Goal: Register for event/course

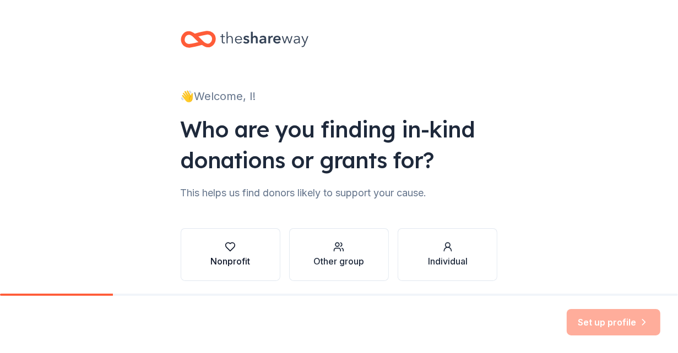
click at [254, 265] on button "Nonprofit" at bounding box center [231, 254] width 100 height 53
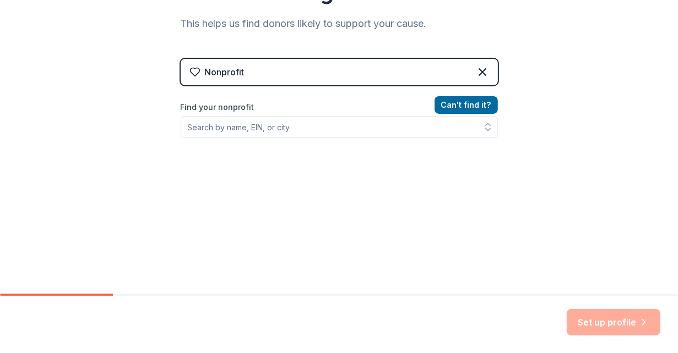
scroll to position [171, 0]
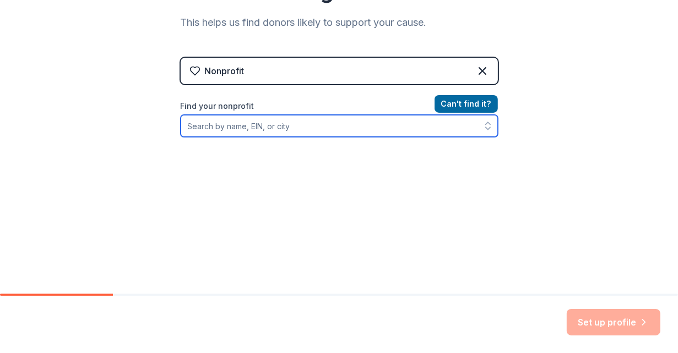
click at [255, 124] on input "Find your nonprofit" at bounding box center [339, 126] width 317 height 22
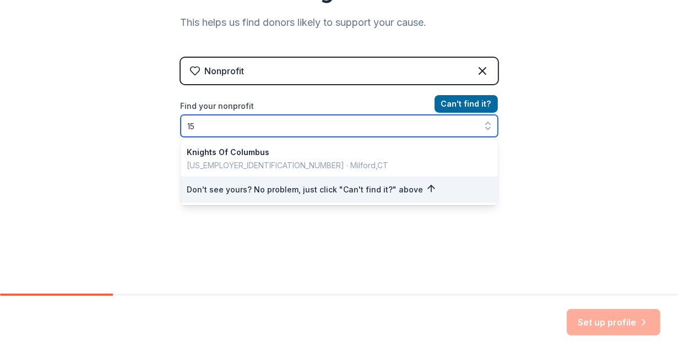
type input "1"
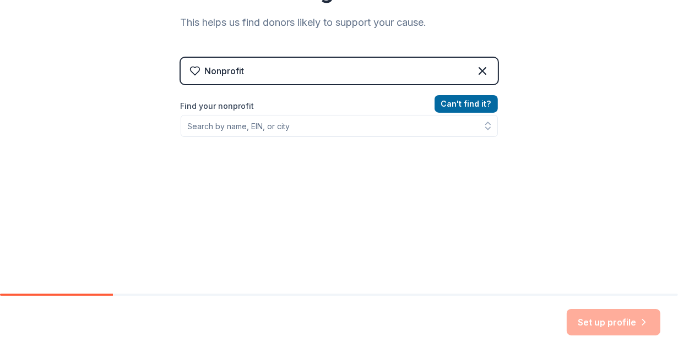
scroll to position [159, 0]
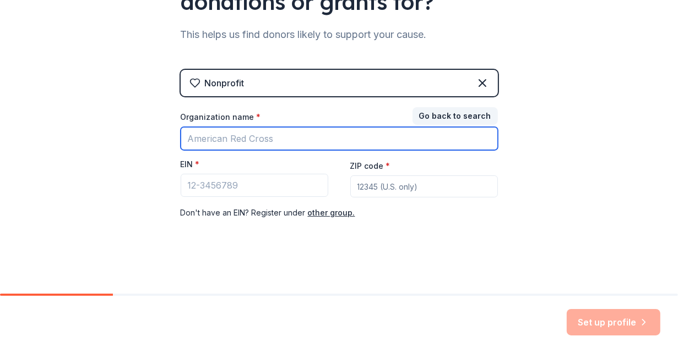
click at [225, 142] on input "Organization name *" at bounding box center [339, 138] width 317 height 23
type input "Action Outreach in our Community"
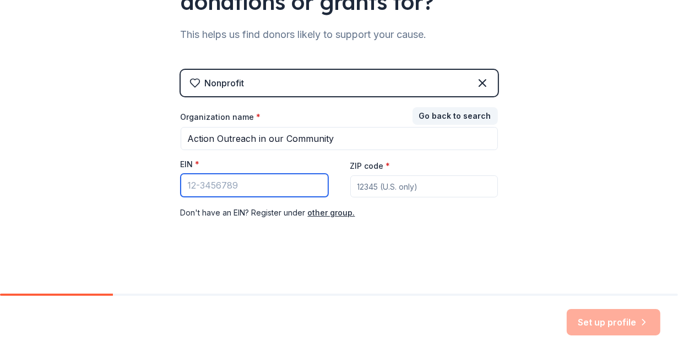
click at [249, 190] on input "EIN *" at bounding box center [255, 185] width 148 height 23
type input "[US_EMPLOYER_IDENTIFICATION_NUMBER]"
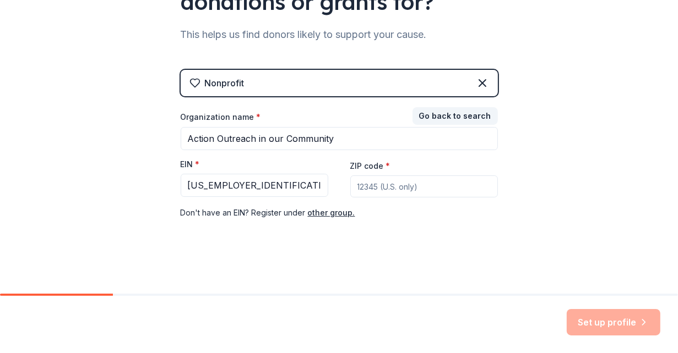
click at [410, 234] on div "Nonprofit Go back to search Organization name * Action Outreach in our Communit…" at bounding box center [339, 156] width 317 height 172
click at [382, 187] on input "ZIP code *" at bounding box center [424, 187] width 148 height 22
type input "77025"
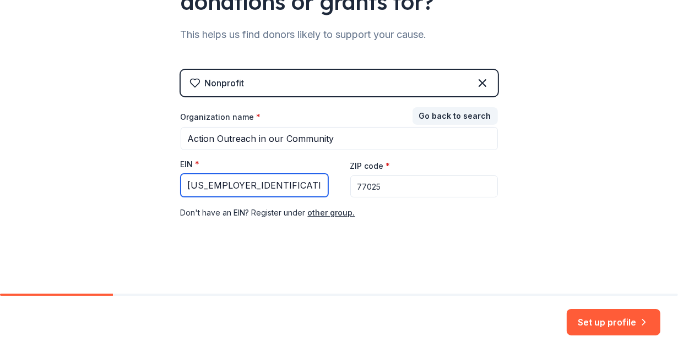
click at [243, 187] on input "[US_EMPLOYER_IDENTIFICATION_NUMBER]" at bounding box center [255, 185] width 148 height 23
type input "[US_EMPLOYER_IDENTIFICATION_NUMBER]"
click at [431, 238] on div "Nonprofit Go back to search Organization name * Action Outreach in our Communit…" at bounding box center [339, 156] width 317 height 172
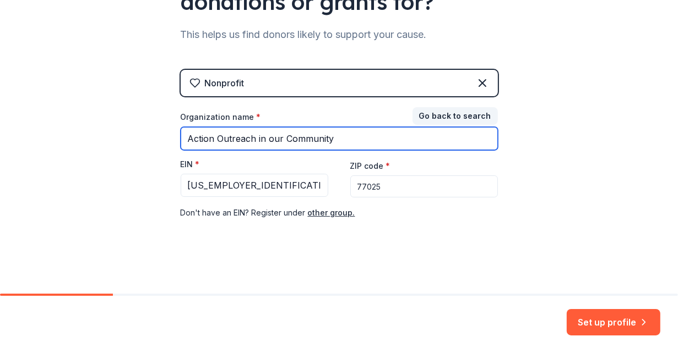
click at [341, 136] on input "Action Outreach in our Community" at bounding box center [339, 138] width 317 height 23
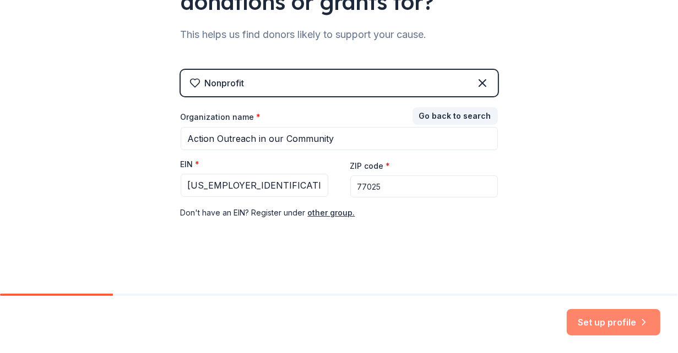
click at [617, 327] on button "Set up profile" at bounding box center [614, 322] width 94 height 26
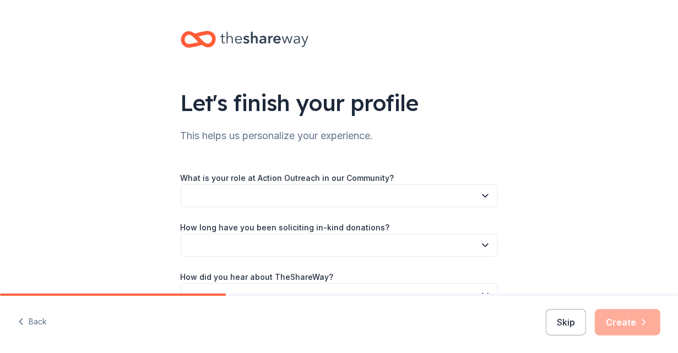
click at [440, 199] on button "button" at bounding box center [339, 195] width 317 height 23
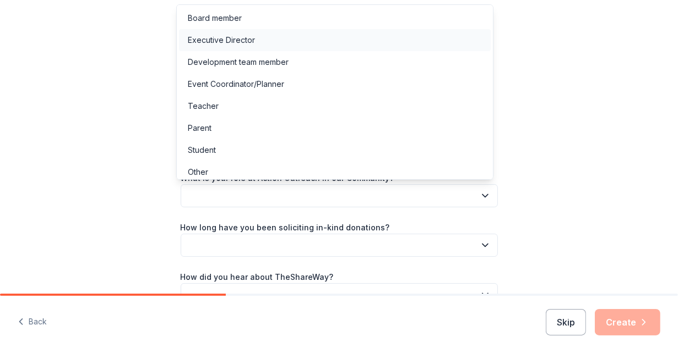
click at [248, 38] on div "Executive Director" at bounding box center [221, 40] width 67 height 13
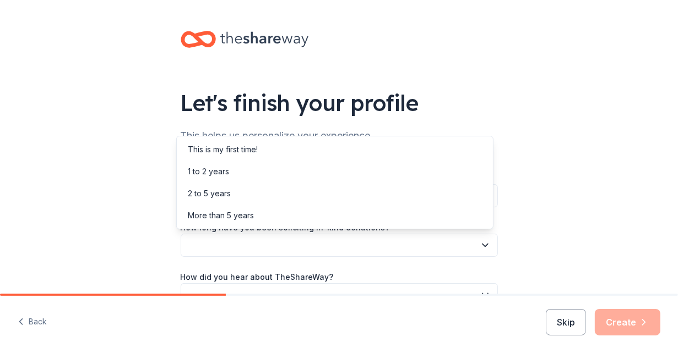
click at [241, 247] on button "button" at bounding box center [339, 245] width 317 height 23
click at [237, 152] on div "This is my first time!" at bounding box center [223, 149] width 70 height 13
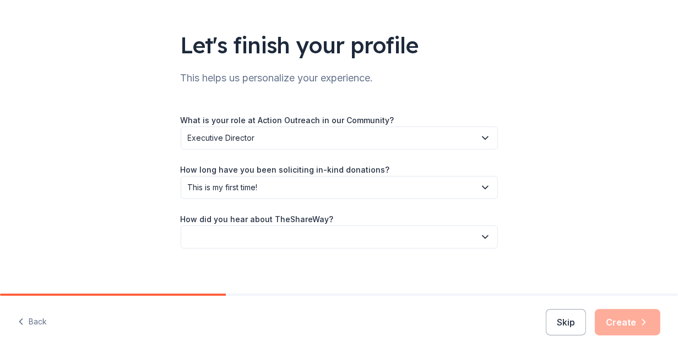
scroll to position [65, 0]
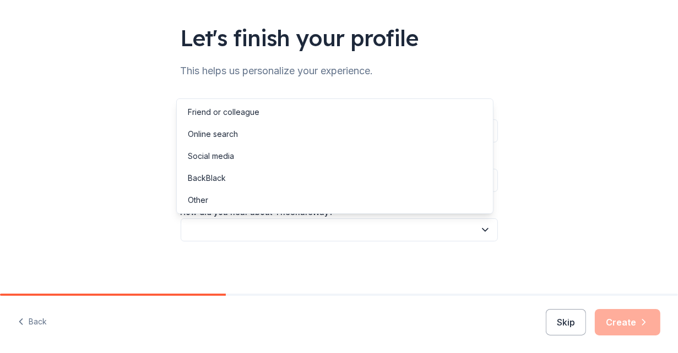
click at [270, 228] on button "button" at bounding box center [339, 230] width 317 height 23
click at [226, 115] on div "Friend or colleague" at bounding box center [224, 112] width 72 height 13
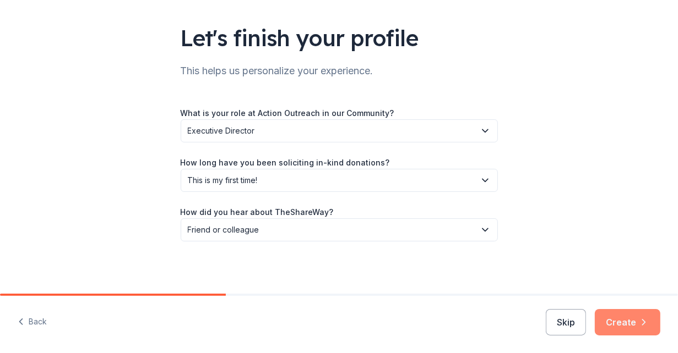
click at [613, 327] on button "Create" at bounding box center [628, 322] width 66 height 26
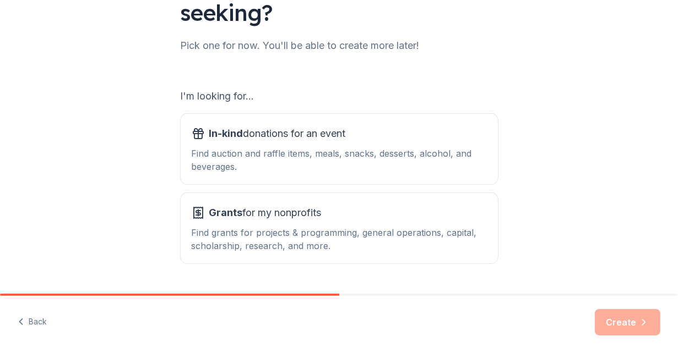
scroll to position [150, 0]
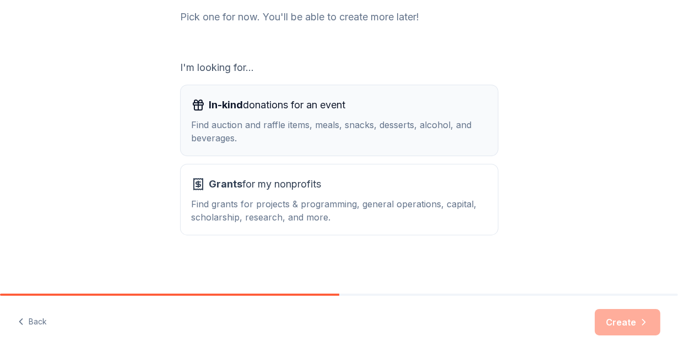
click at [368, 147] on button "In-kind donations for an event Find auction and raffle items, meals, snacks, de…" at bounding box center [339, 120] width 317 height 70
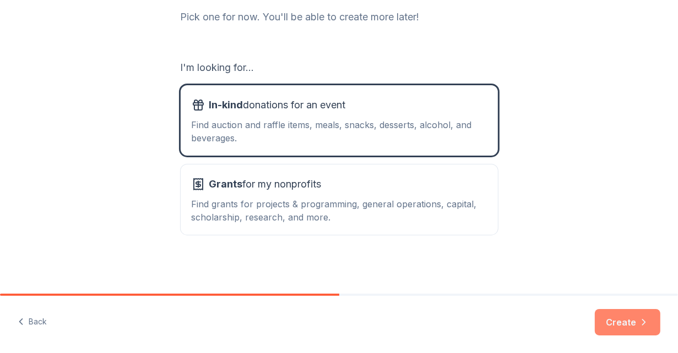
click at [635, 322] on button "Create" at bounding box center [628, 322] width 66 height 26
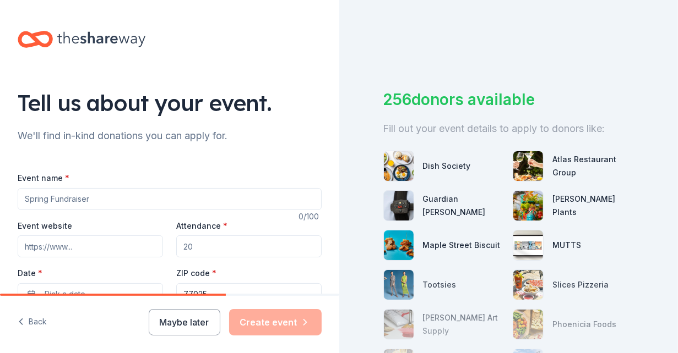
click at [126, 202] on input "Event name *" at bounding box center [170, 199] width 304 height 22
type input "m"
type input "r"
type input "m"
type input "Mental Reset from Stressed 2 Strong"
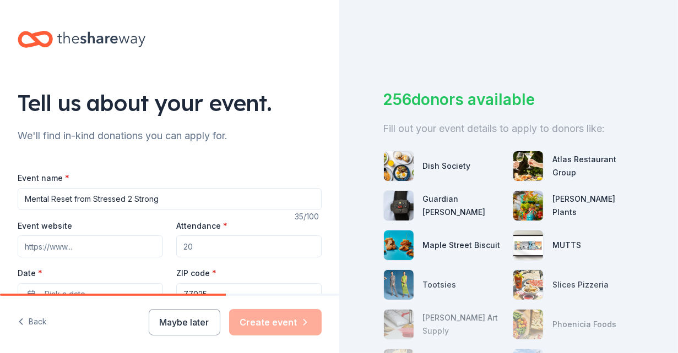
click at [101, 254] on input "Event website" at bounding box center [90, 247] width 145 height 22
type input "[DOMAIN_NAME]"
click at [206, 245] on input "Attendance *" at bounding box center [248, 247] width 145 height 22
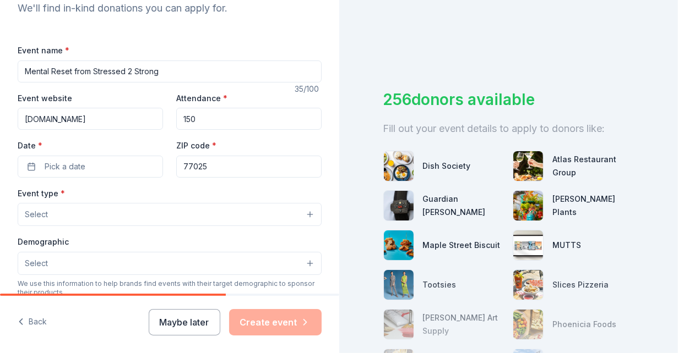
scroll to position [135, 0]
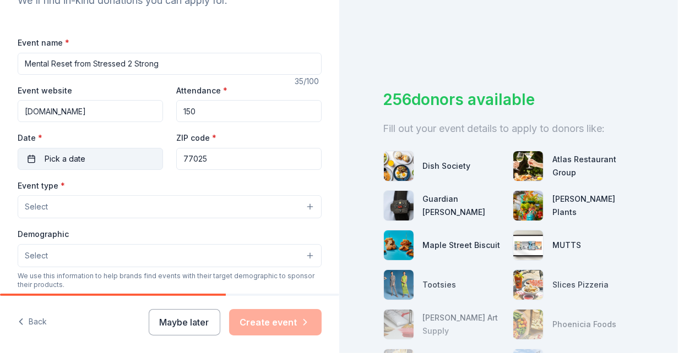
type input "150"
click at [71, 162] on span "Pick a date" at bounding box center [65, 159] width 41 height 13
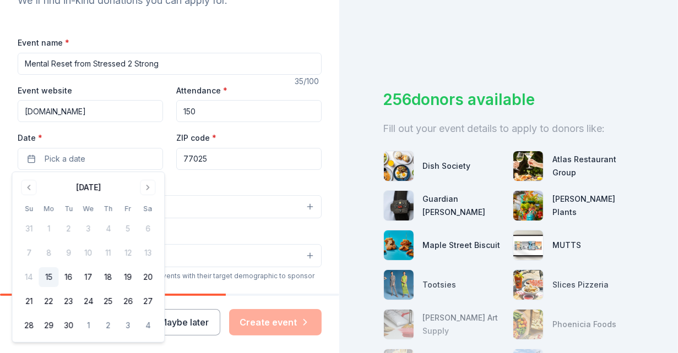
click at [155, 182] on div "[DATE]" at bounding box center [88, 186] width 139 height 15
click at [146, 188] on button "Go to next month" at bounding box center [147, 187] width 15 height 15
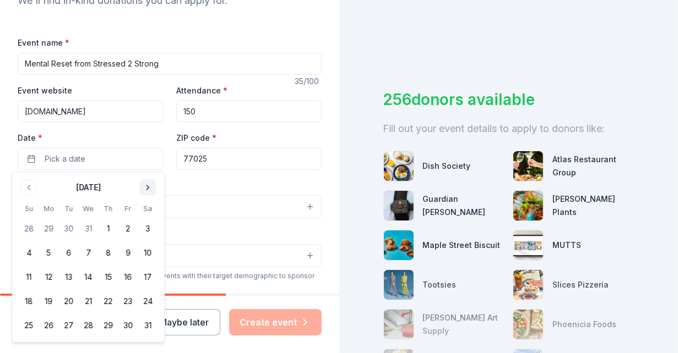
click at [146, 188] on button "Go to next month" at bounding box center [147, 187] width 15 height 15
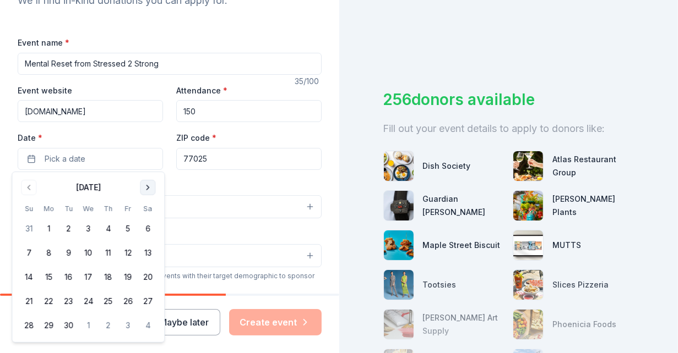
click at [146, 188] on button "Go to next month" at bounding box center [147, 187] width 15 height 15
click at [28, 183] on button "Go to previous month" at bounding box center [28, 187] width 15 height 15
click at [144, 227] on button "6" at bounding box center [148, 229] width 20 height 20
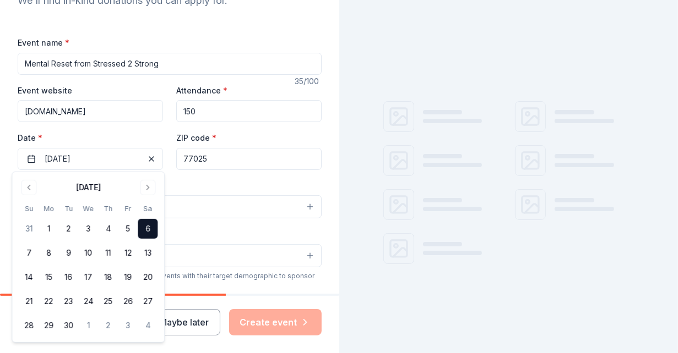
click at [238, 186] on div "Event type * Select" at bounding box center [170, 199] width 304 height 40
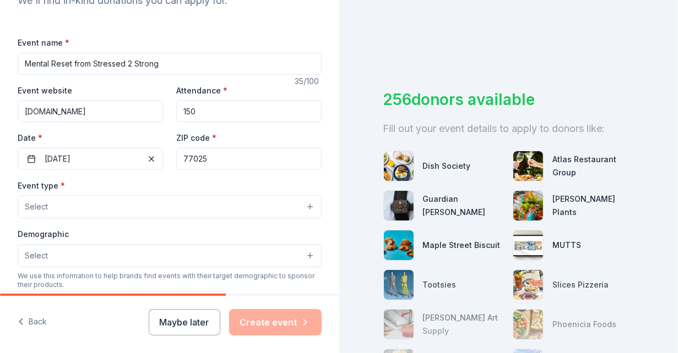
click at [79, 218] on div "Event type * Select Demographic Select We use this information to help brands f…" at bounding box center [170, 295] width 304 height 232
click at [78, 204] on button "Select" at bounding box center [170, 206] width 304 height 23
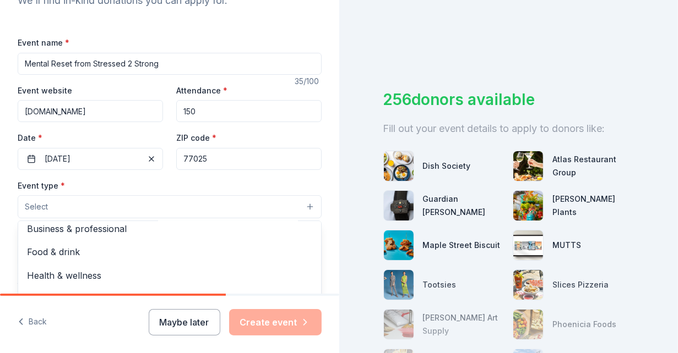
scroll to position [29, 0]
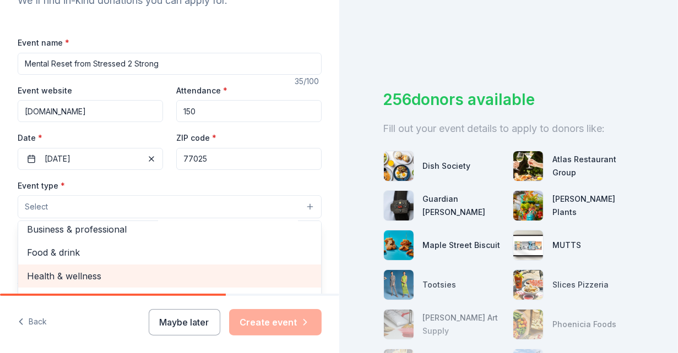
click at [95, 276] on span "Health & wellness" at bounding box center [169, 276] width 285 height 14
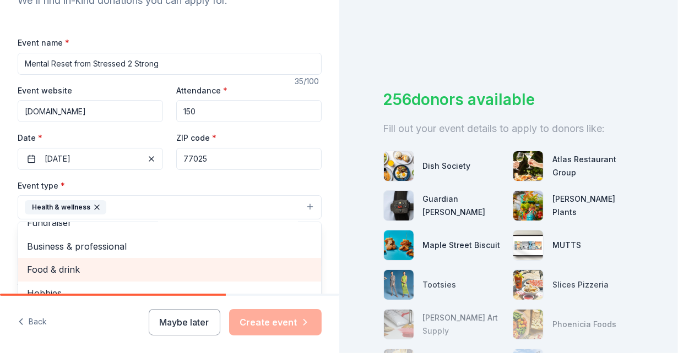
scroll to position [13, 0]
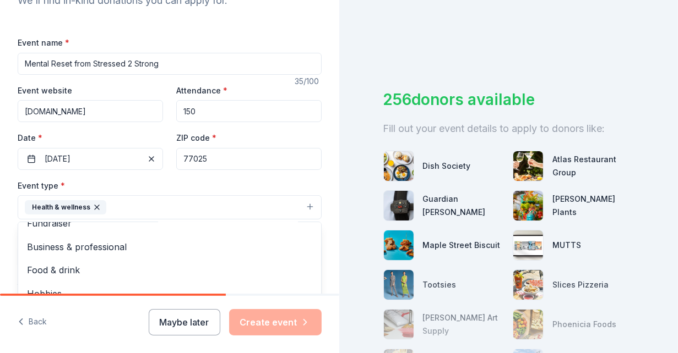
click at [330, 216] on div "Tell us about your event. We'll find in-kind donations you can apply for. Event…" at bounding box center [169, 232] width 339 height 734
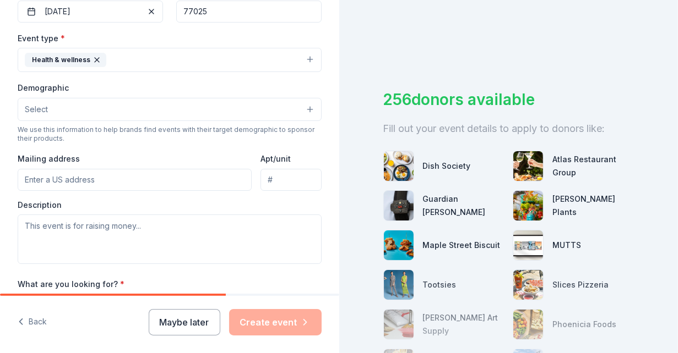
scroll to position [278, 0]
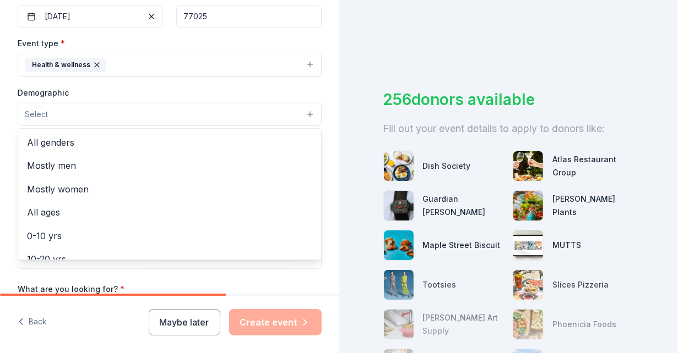
click at [64, 115] on button "Select" at bounding box center [170, 114] width 304 height 23
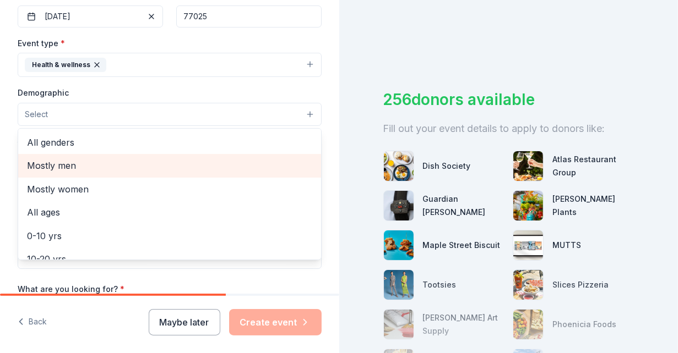
click at [45, 160] on span "Mostly men" at bounding box center [169, 166] width 285 height 14
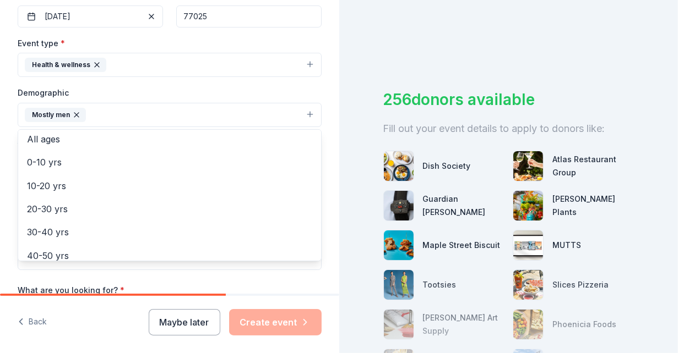
scroll to position [53, 0]
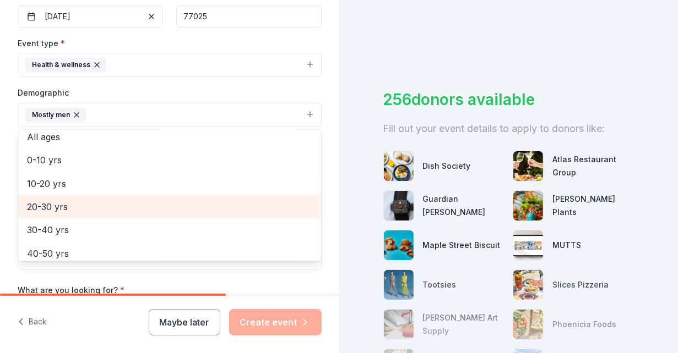
click at [46, 208] on span "20-30 yrs" at bounding box center [169, 207] width 285 height 14
click at [48, 212] on span "30-40 yrs" at bounding box center [169, 207] width 285 height 14
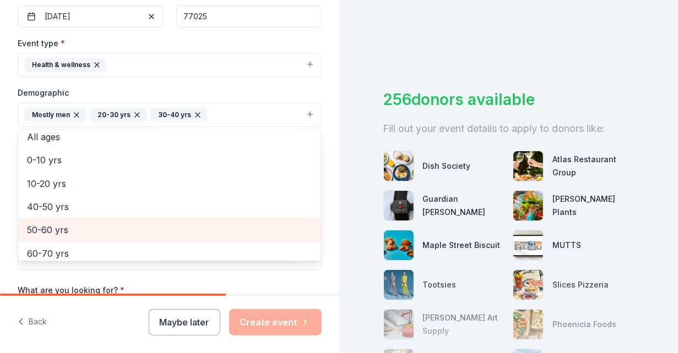
click at [48, 224] on span "50-60 yrs" at bounding box center [169, 230] width 285 height 14
click at [50, 237] on div "60-70 yrs" at bounding box center [169, 230] width 303 height 23
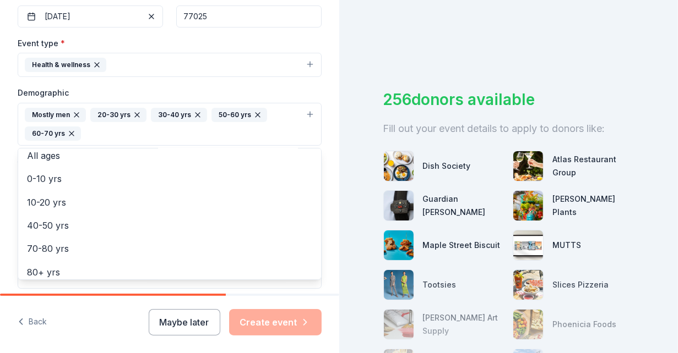
click at [325, 230] on div "Tell us about your event. We'll find in-kind donations you can apply for. Event…" at bounding box center [169, 99] width 339 height 754
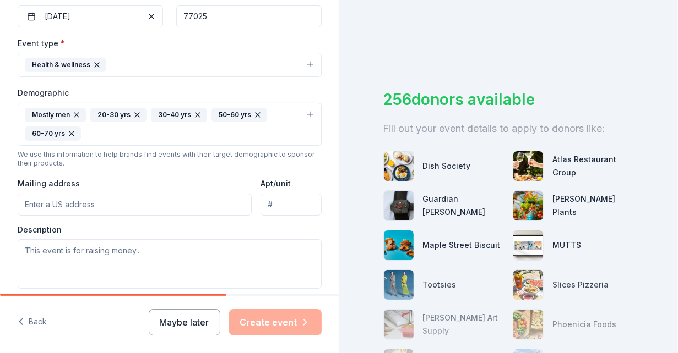
click at [68, 204] on input "Mailing address" at bounding box center [135, 205] width 234 height 22
type input "PO Box 9833"
type input "[STREET_ADDRESS]"
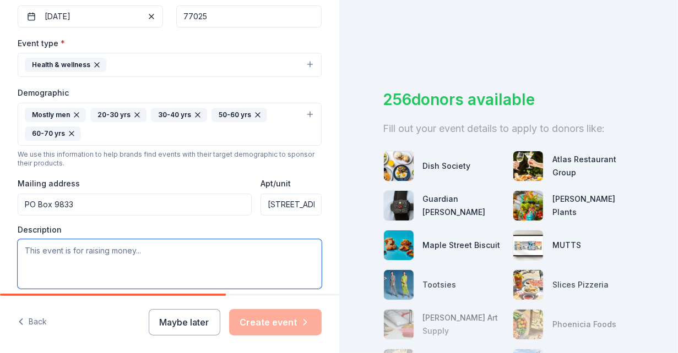
click at [62, 251] on textarea at bounding box center [170, 265] width 304 height 50
paste textarea "• Purpose of the event • Brief statistics to emphasize urgency: o Suicide rates…"
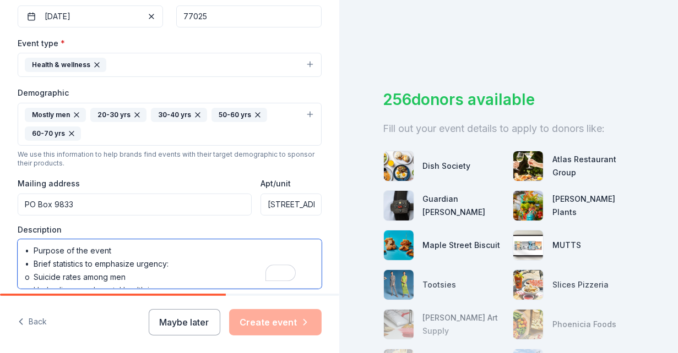
scroll to position [0, 0]
click at [129, 248] on textarea "• Purpose of the event • Brief statistics to emphasize urgency: o Suicide rates…" at bounding box center [170, 265] width 304 height 50
drag, startPoint x: 177, startPoint y: 261, endPoint x: 15, endPoint y: 260, distance: 161.9
click at [15, 260] on div "Tell us about your event. We'll find in-kind donations you can apply for. Event…" at bounding box center [169, 99] width 339 height 754
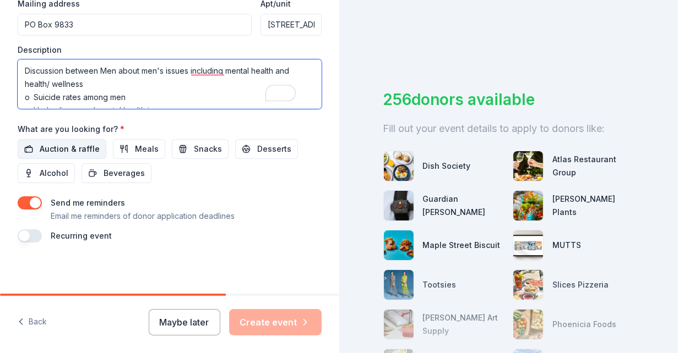
type textarea "Discussion between Men about men's issues including mental health and health/ w…"
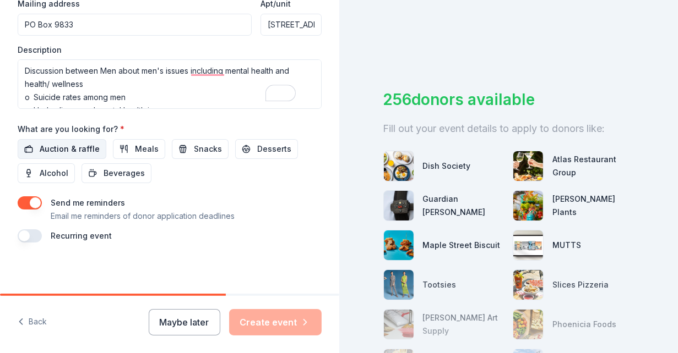
click at [71, 148] on span "Auction & raffle" at bounding box center [70, 149] width 60 height 13
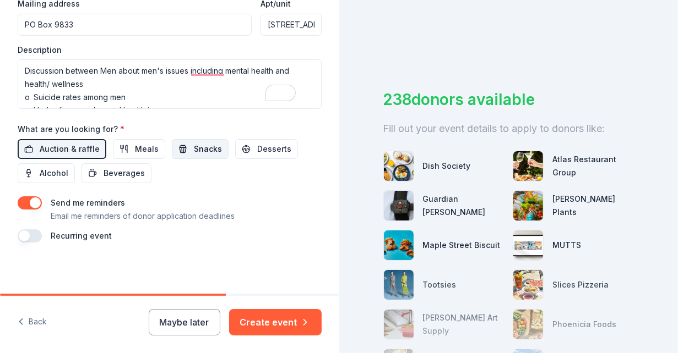
click at [199, 151] on span "Snacks" at bounding box center [208, 149] width 28 height 13
click at [119, 171] on span "Beverages" at bounding box center [124, 173] width 41 height 13
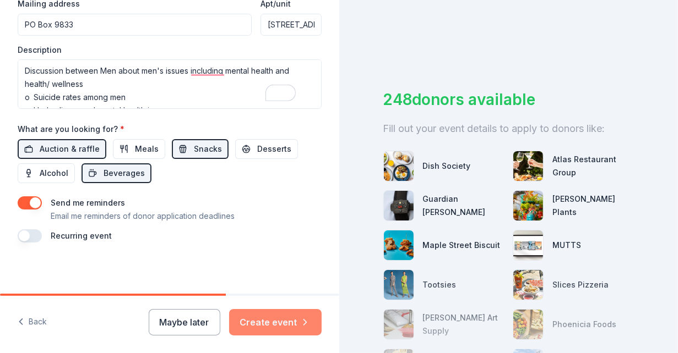
click at [289, 328] on button "Create event" at bounding box center [275, 322] width 92 height 26
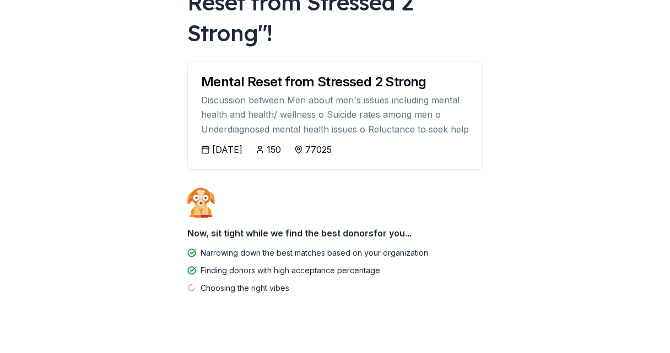
scroll to position [128, 0]
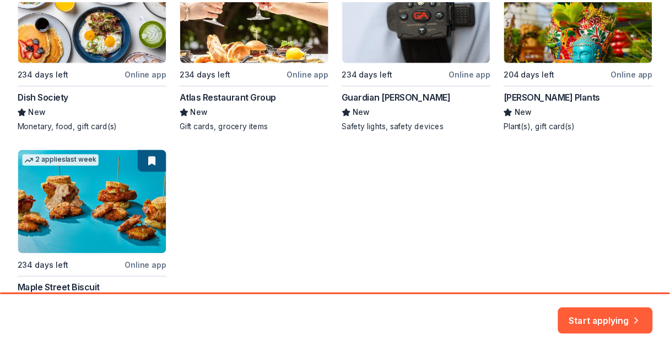
scroll to position [350, 0]
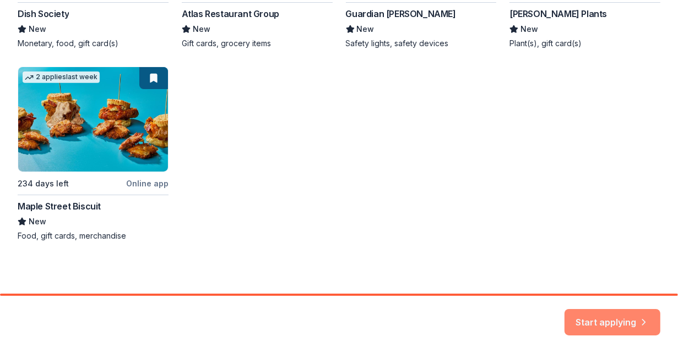
click at [594, 309] on button "Start applying" at bounding box center [612, 316] width 96 height 26
click at [599, 320] on div "Start applying" at bounding box center [612, 322] width 96 height 26
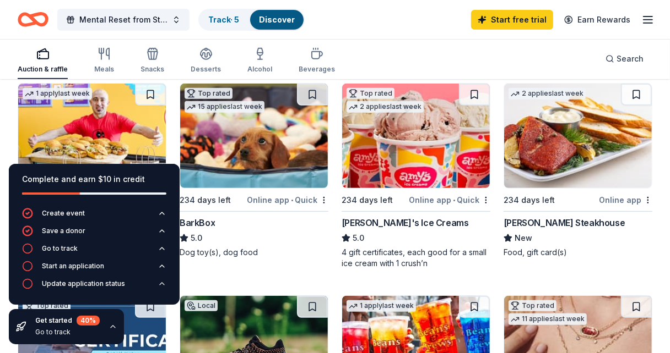
scroll to position [307, 0]
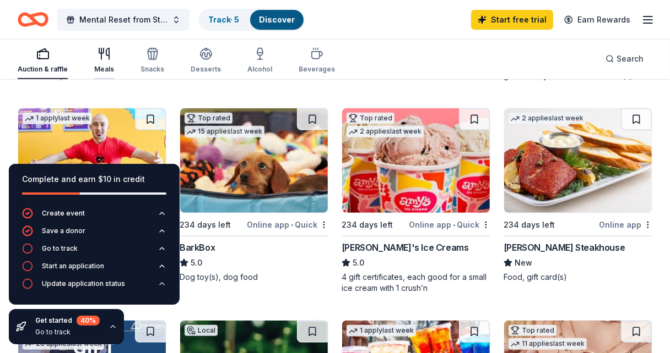
click at [104, 68] on div "Meals" at bounding box center [104, 69] width 20 height 9
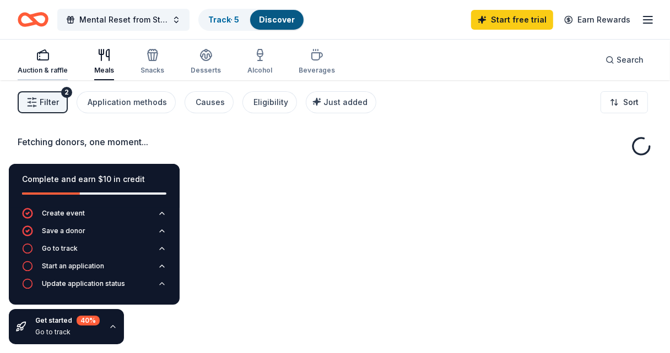
click at [43, 65] on div "Auction & raffle" at bounding box center [43, 61] width 50 height 26
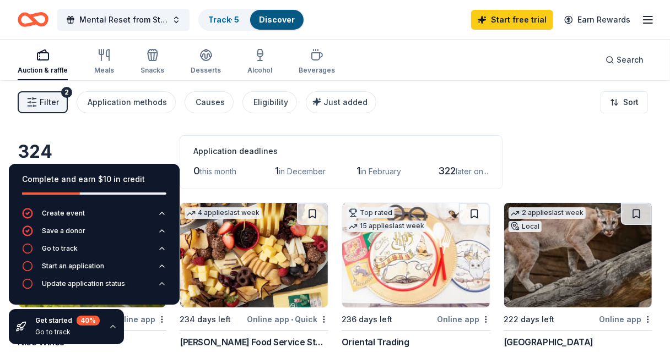
click at [243, 80] on div "Filter 2 Application methods Causes Eligibility Just added Sort" at bounding box center [335, 102] width 670 height 44
click at [256, 63] on div "Alcohol" at bounding box center [259, 61] width 25 height 26
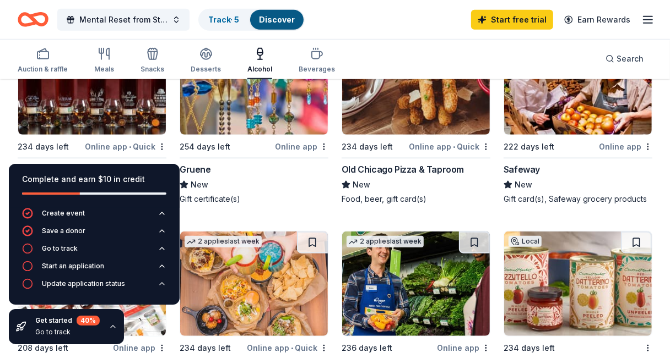
scroll to position [596, 0]
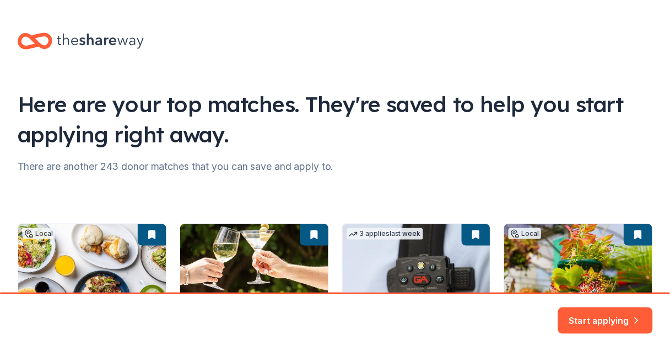
scroll to position [125, 0]
